Goal: Information Seeking & Learning: Check status

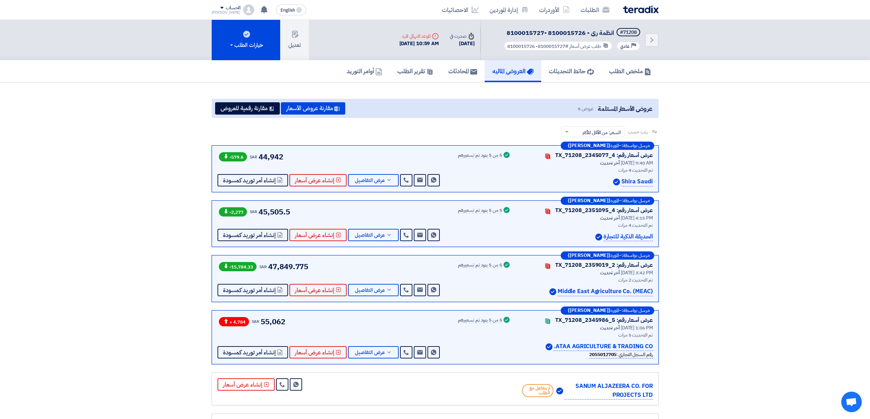
drag, startPoint x: 0, startPoint y: 0, endPoint x: 652, endPoint y: 9, distance: 652.5
click at [652, 9] on img at bounding box center [641, 9] width 36 height 8
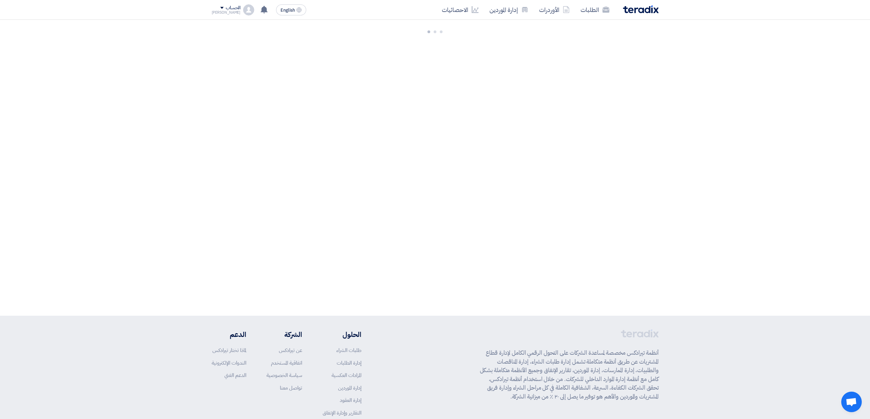
click at [636, 13] on img at bounding box center [641, 9] width 36 height 8
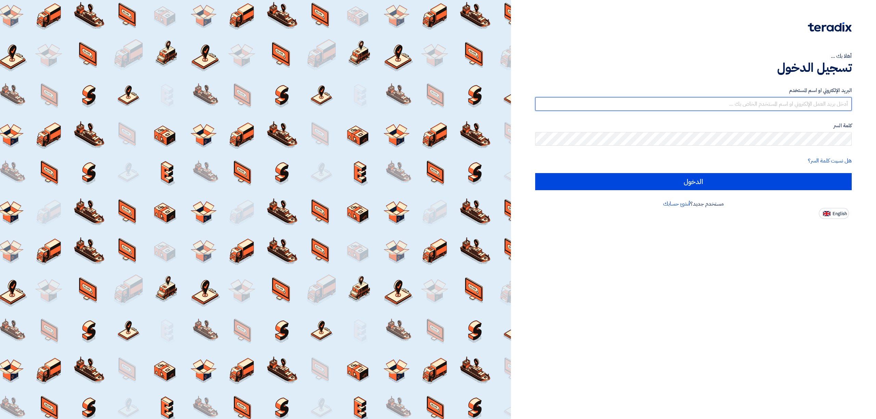
type input "elrazek@nabatat.com.sa"
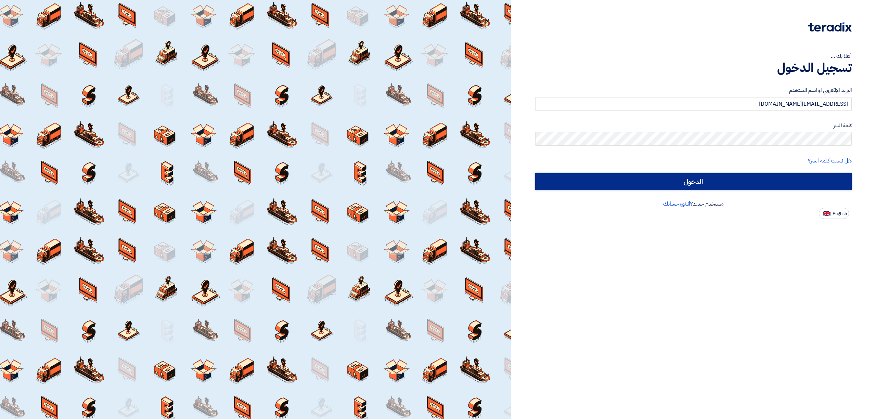
drag, startPoint x: 0, startPoint y: 0, endPoint x: 703, endPoint y: 178, distance: 725.1
click at [703, 178] on input "الدخول" at bounding box center [693, 181] width 317 height 17
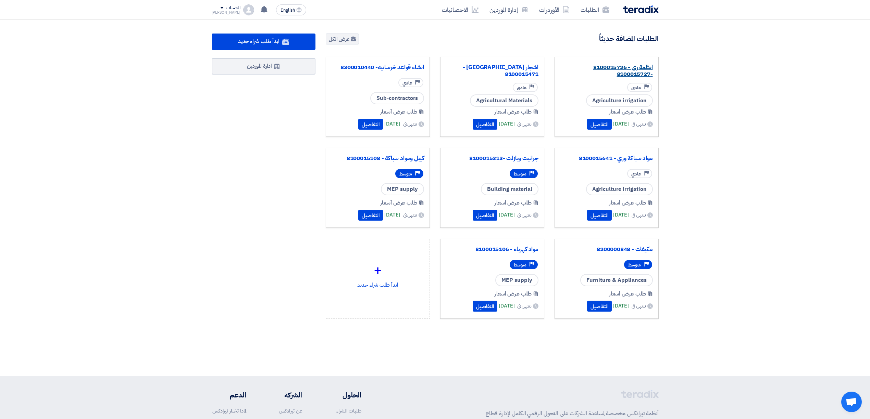
click at [606, 76] on link "انظمة رى - 8100015726 -8100015727" at bounding box center [606, 71] width 92 height 14
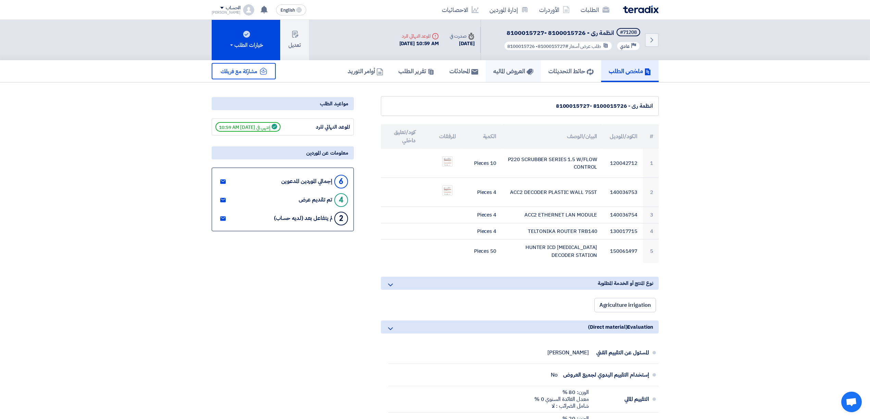
click at [509, 71] on h5 "العروض الماليه" at bounding box center [513, 71] width 40 height 8
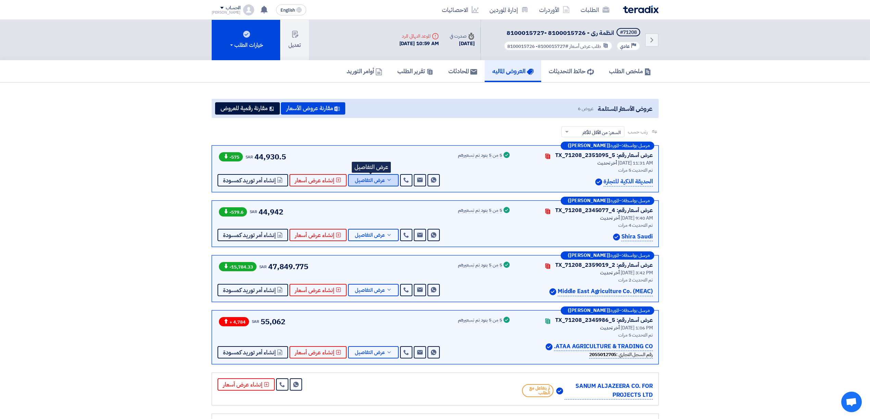
click at [368, 175] on button "عرض التفاصيل" at bounding box center [373, 180] width 51 height 12
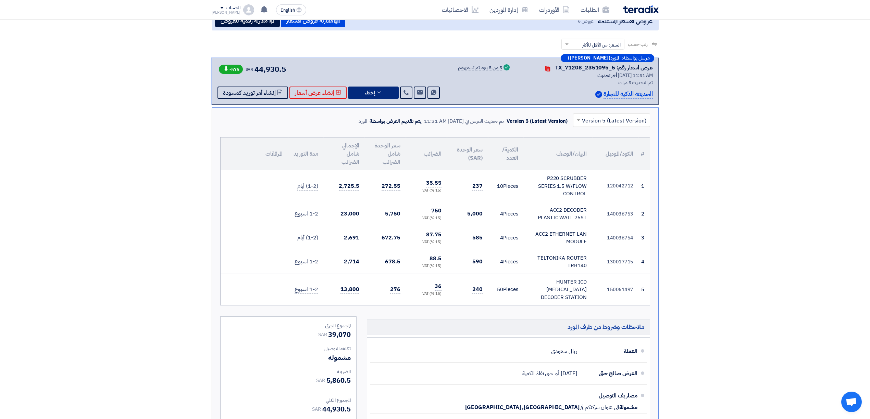
scroll to position [91, 0]
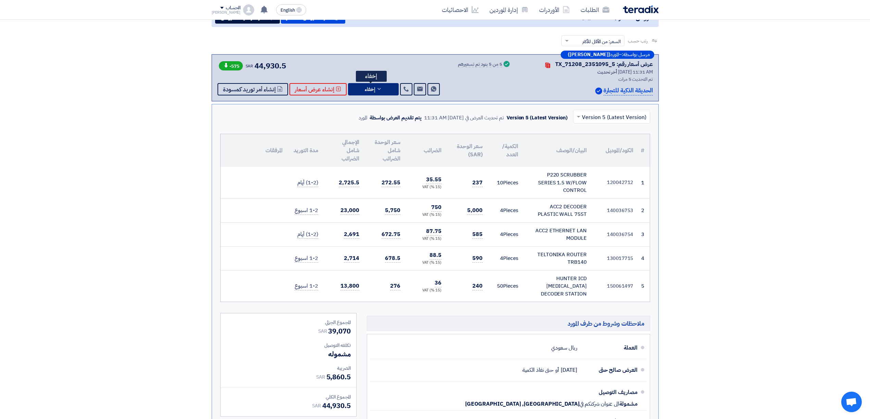
click at [383, 90] on button "إخفاء" at bounding box center [373, 89] width 51 height 12
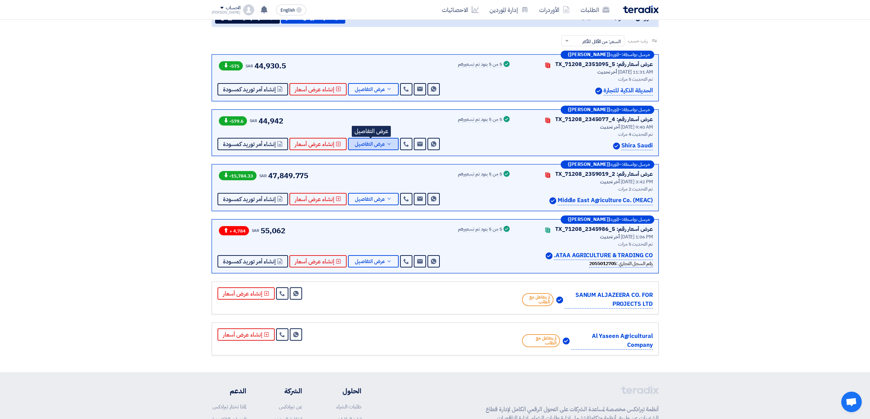
click at [382, 145] on span "عرض التفاصيل" at bounding box center [370, 144] width 30 height 5
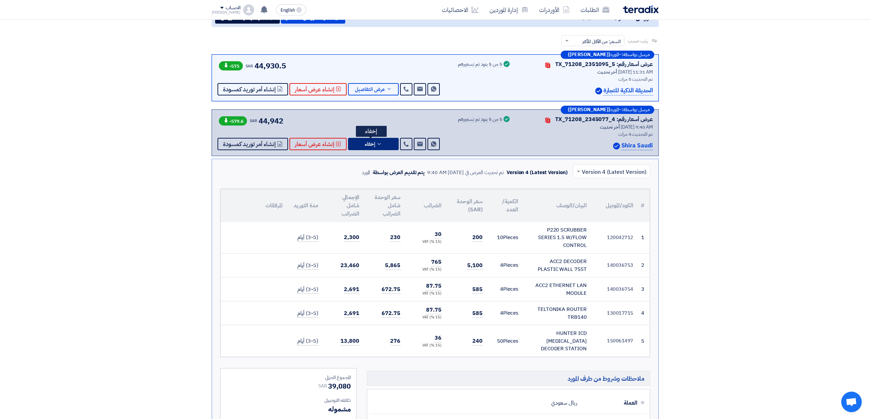
click at [378, 145] on icon at bounding box center [378, 143] width 5 height 5
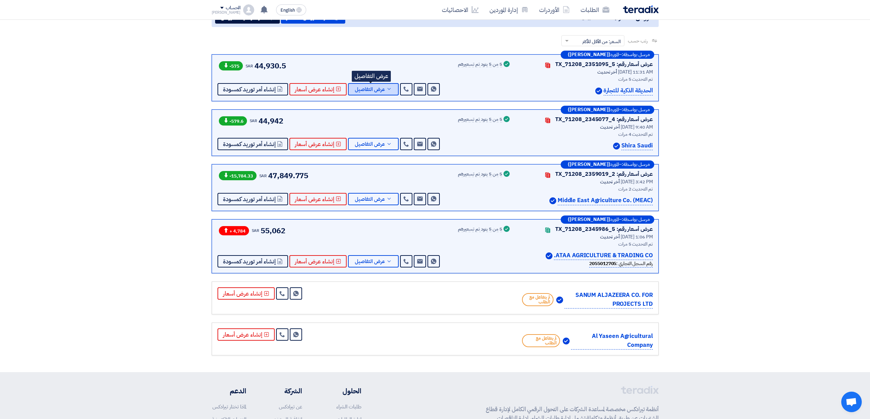
click at [374, 92] on button "عرض التفاصيل" at bounding box center [373, 89] width 51 height 12
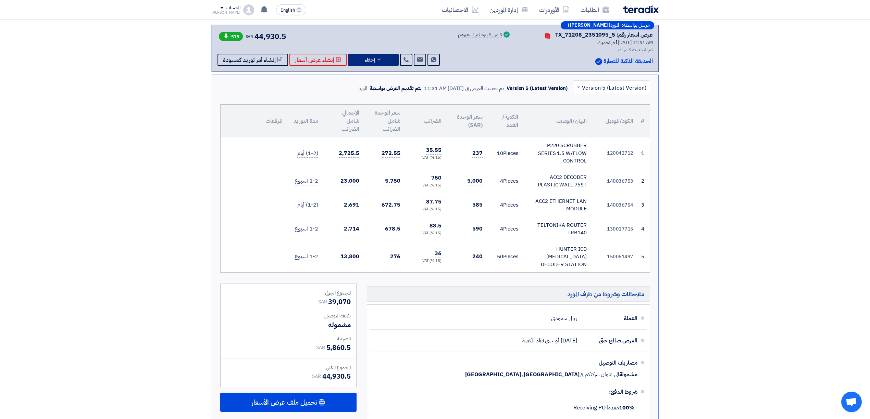
scroll to position [137, 0]
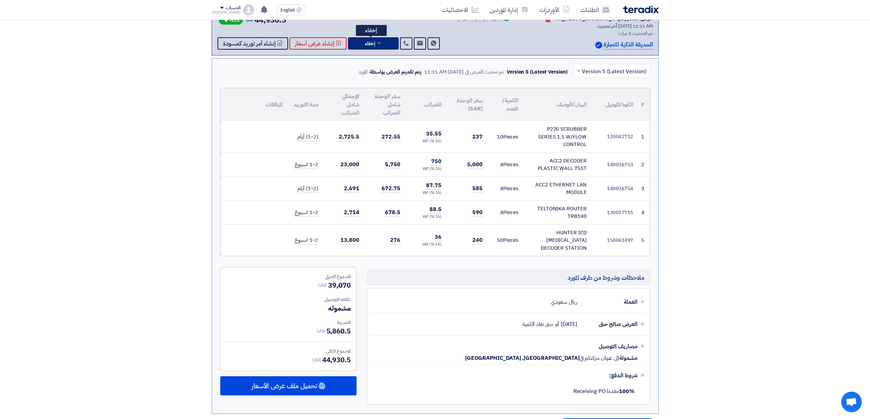
click at [376, 45] on icon at bounding box center [378, 42] width 5 height 5
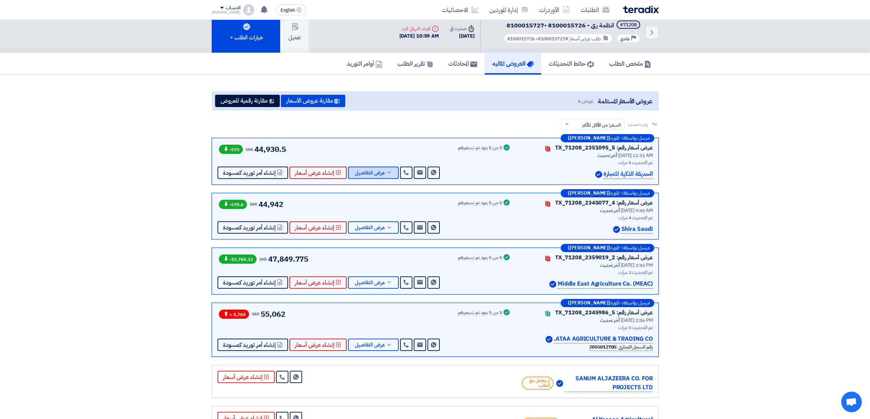
scroll to position [0, 0]
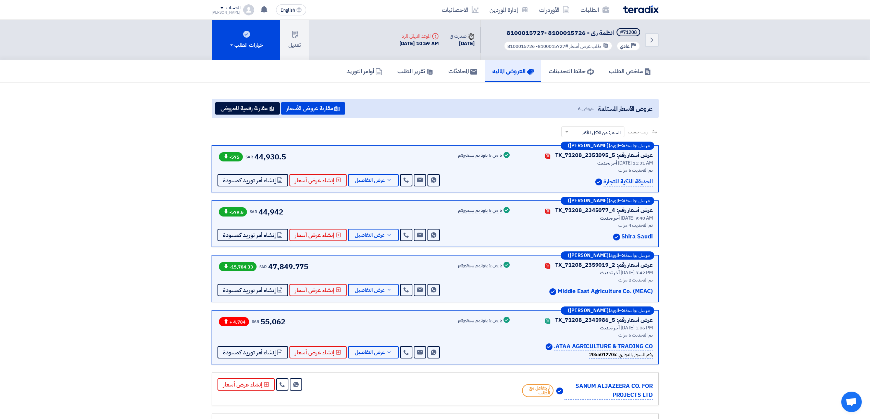
drag, startPoint x: 488, startPoint y: 210, endPoint x: 453, endPoint y: 208, distance: 35.0
click at [453, 208] on div "عرض أسعار رقم: TX_71208_2345077_4 Contacts أخر تحديث 7 Sep 2025, 9:40 AM تم الت…" at bounding box center [434, 223] width 435 height 35
click at [440, 212] on div "عرض أسعار رقم: TX_71208_2345077_4 Contacts أخر تحديث 7 Sep 2025, 9:40 AM تم الت…" at bounding box center [434, 223] width 435 height 35
drag, startPoint x: 451, startPoint y: 154, endPoint x: 504, endPoint y: 155, distance: 53.1
click at [504, 155] on div "عرض أسعار رقم: TX_71208_2351095_5 Contacts أخر تحديث 7 Sep 2025, 11:31 AM تم ال…" at bounding box center [434, 168] width 435 height 35
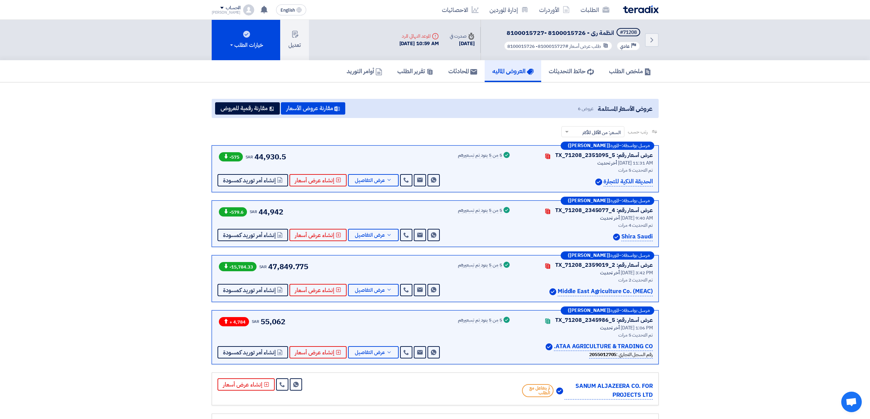
drag, startPoint x: 455, startPoint y: 211, endPoint x: 498, endPoint y: 219, distance: 43.2
click at [501, 213] on div "عرض أسعار رقم: TX_71208_2345077_4 Contacts أخر تحديث 7 Sep 2025, 9:40 AM تم الت…" at bounding box center [434, 223] width 435 height 35
click at [490, 231] on div "Success 5 من 5 بنود تم تسعيرهم" at bounding box center [484, 223] width 53 height 35
drag, startPoint x: 455, startPoint y: 266, endPoint x: 500, endPoint y: 236, distance: 54.6
click at [505, 266] on div "عرض أسعار رقم: TX_71208_2359019_2 Contacts أخر تحديث 2 Sep 2025, 3:42 PM تم الت…" at bounding box center [434, 278] width 435 height 35
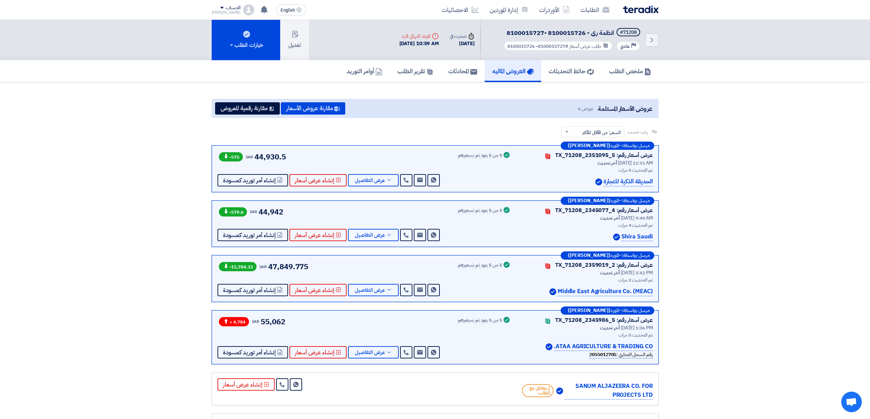
click at [499, 233] on div "Success 5 من 5 بنود تم تسعيرهم" at bounding box center [484, 223] width 53 height 35
click at [367, 233] on span "عرض التفاصيل" at bounding box center [370, 235] width 30 height 5
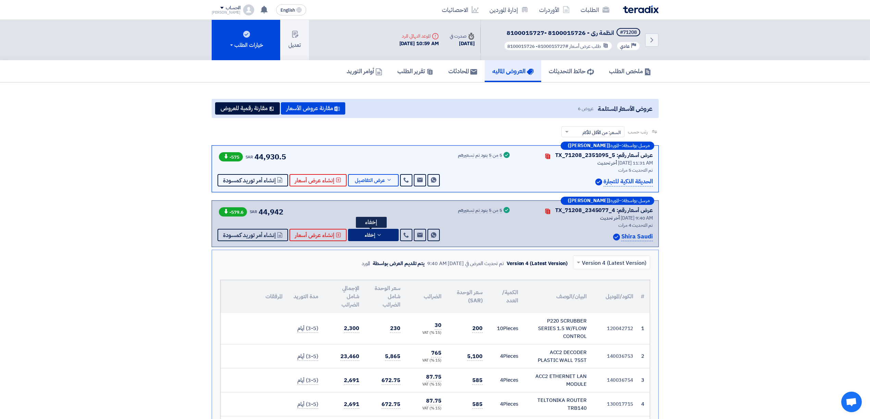
click at [375, 230] on button "إخفاء" at bounding box center [373, 235] width 51 height 12
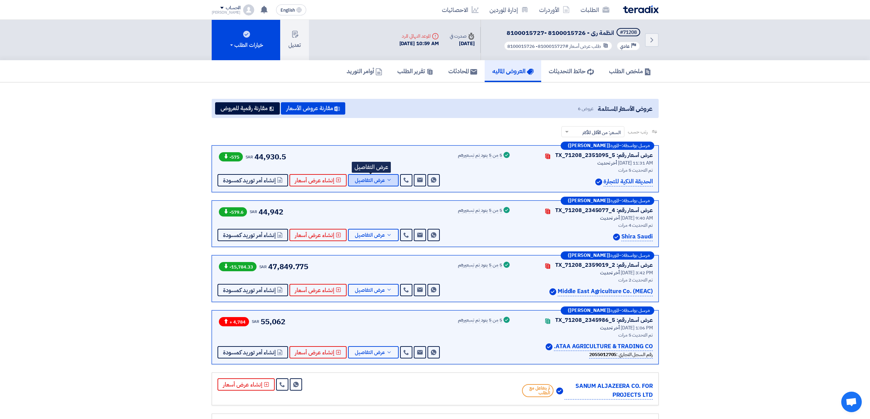
click at [373, 183] on span "عرض التفاصيل" at bounding box center [370, 180] width 30 height 5
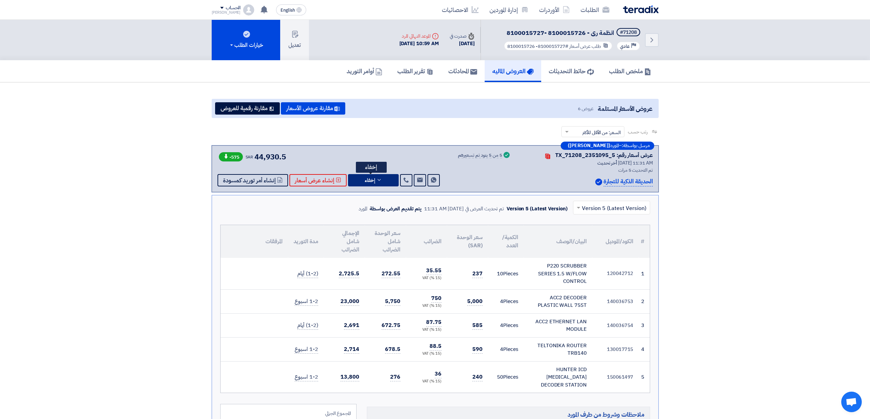
click at [373, 183] on button "إخفاء" at bounding box center [373, 180] width 51 height 12
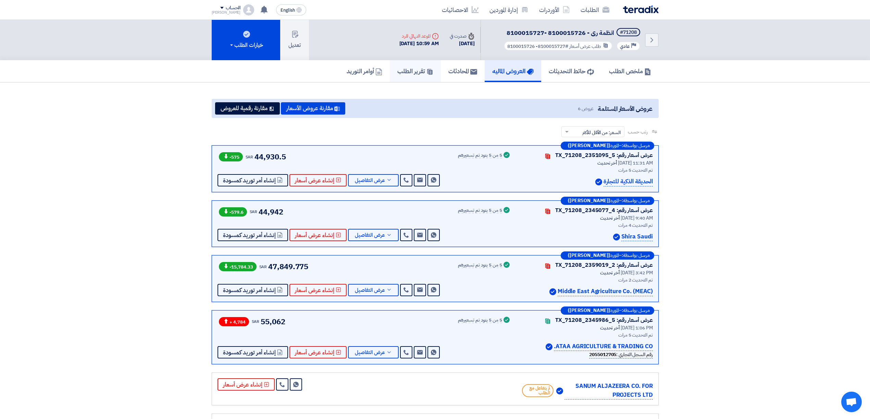
click at [415, 75] on link "تقرير الطلب" at bounding box center [415, 71] width 51 height 22
